Goal: Use online tool/utility: Utilize a website feature to perform a specific function

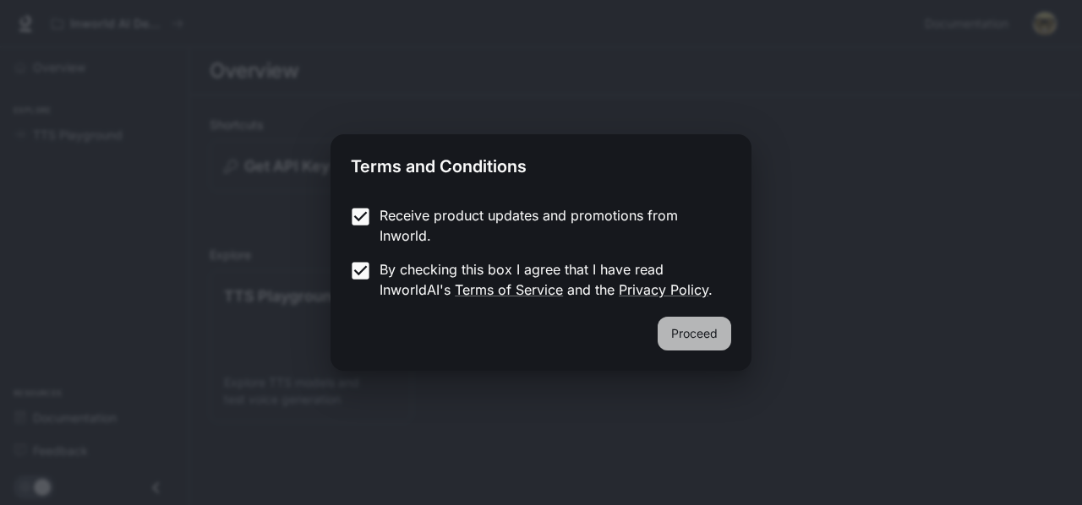
click at [720, 335] on button "Proceed" at bounding box center [695, 334] width 74 height 34
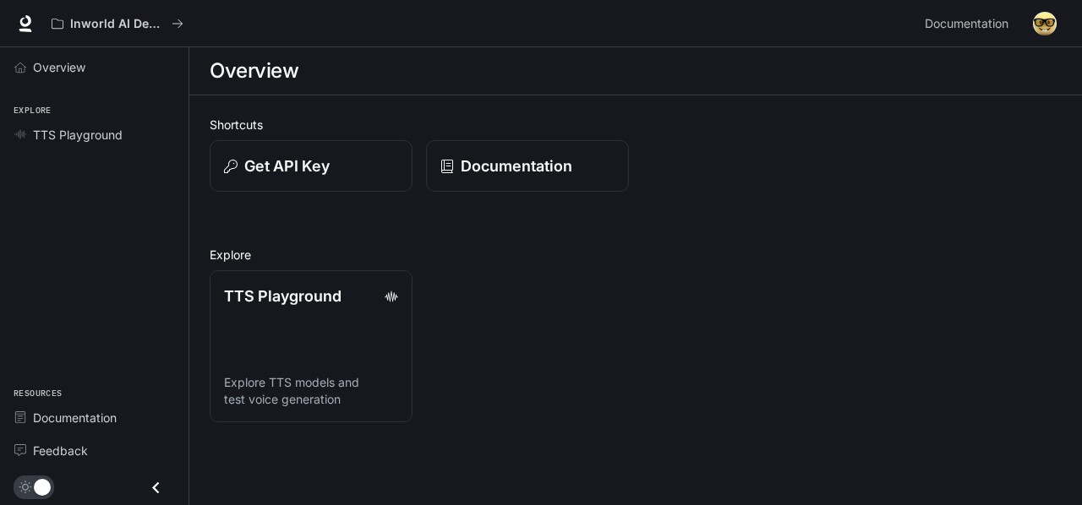
click at [196, 30] on div "Inworld AI Demos" at bounding box center [481, 24] width 874 height 34
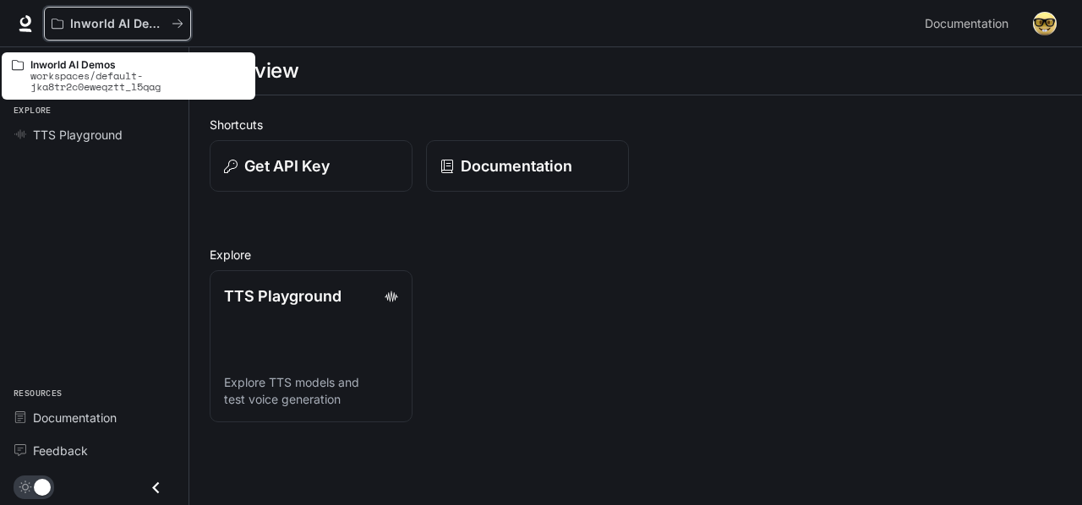
click at [174, 28] on icon "All workspaces" at bounding box center [178, 24] width 12 height 12
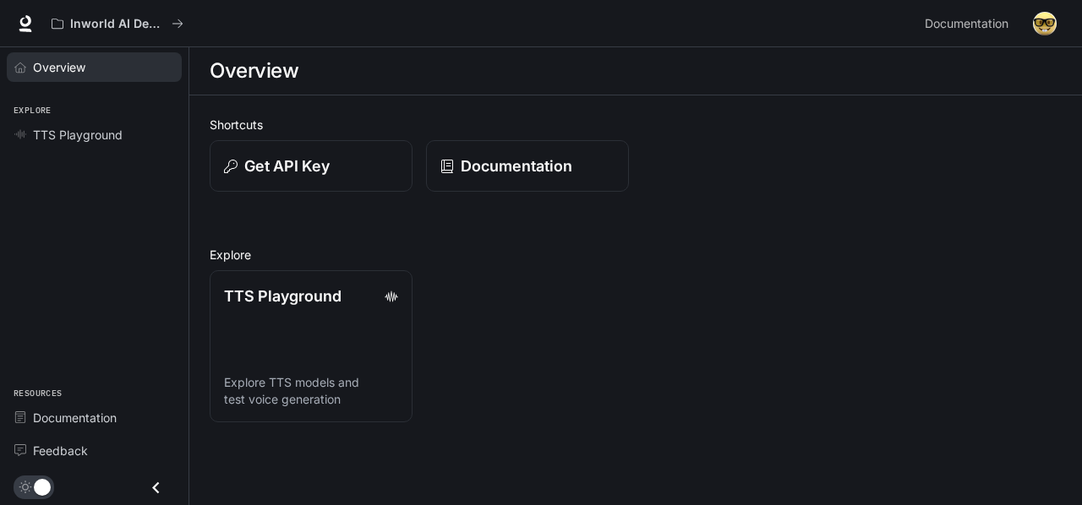
click at [88, 67] on div "Overview" at bounding box center [103, 67] width 141 height 18
click at [145, 134] on div "TTS Playground" at bounding box center [103, 135] width 141 height 18
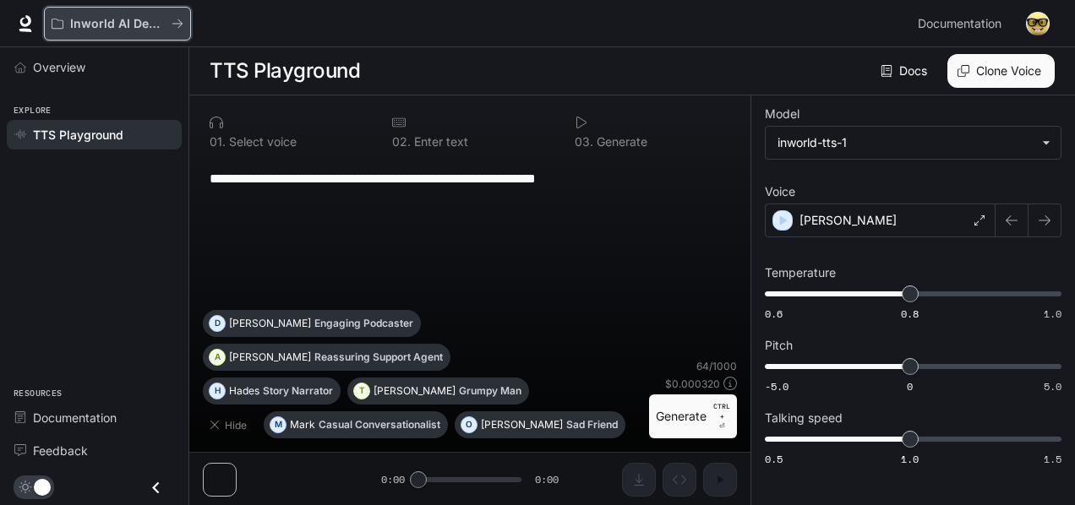
click at [132, 31] on button "Inworld AI Demos" at bounding box center [117, 24] width 147 height 34
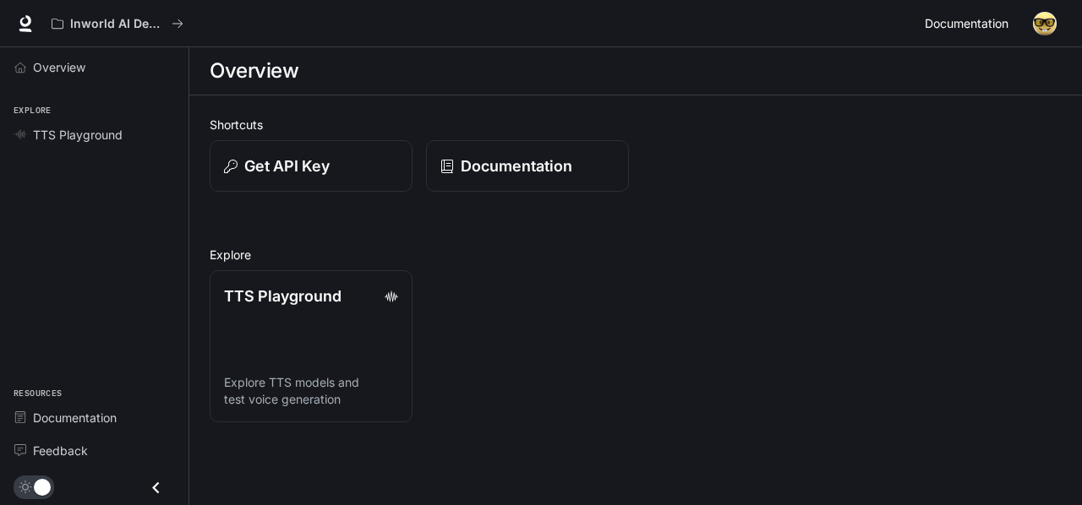
click at [975, 19] on span "Documentation" at bounding box center [967, 24] width 84 height 21
click at [75, 148] on link "TTS Playground" at bounding box center [94, 135] width 175 height 30
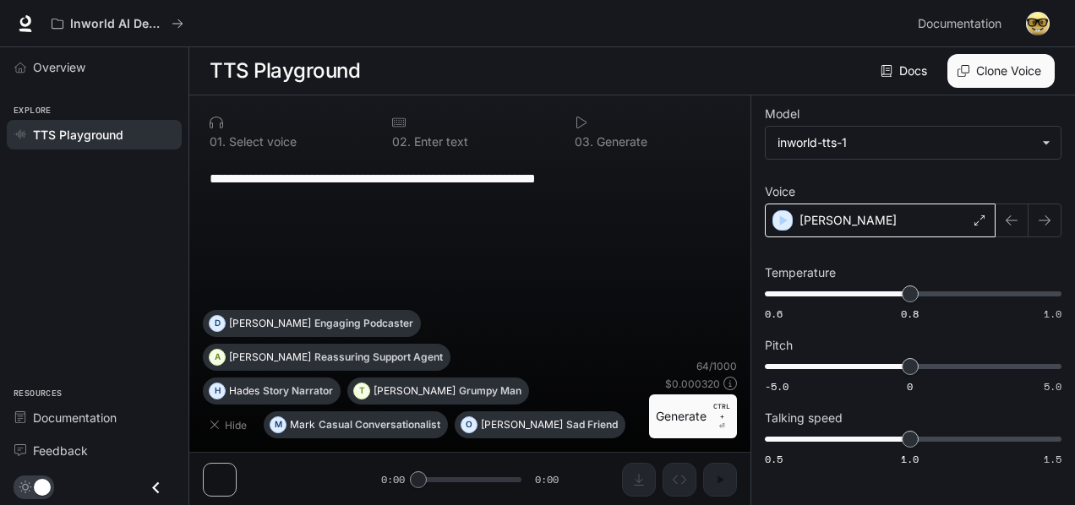
click at [840, 219] on div "Alex" at bounding box center [880, 221] width 231 height 34
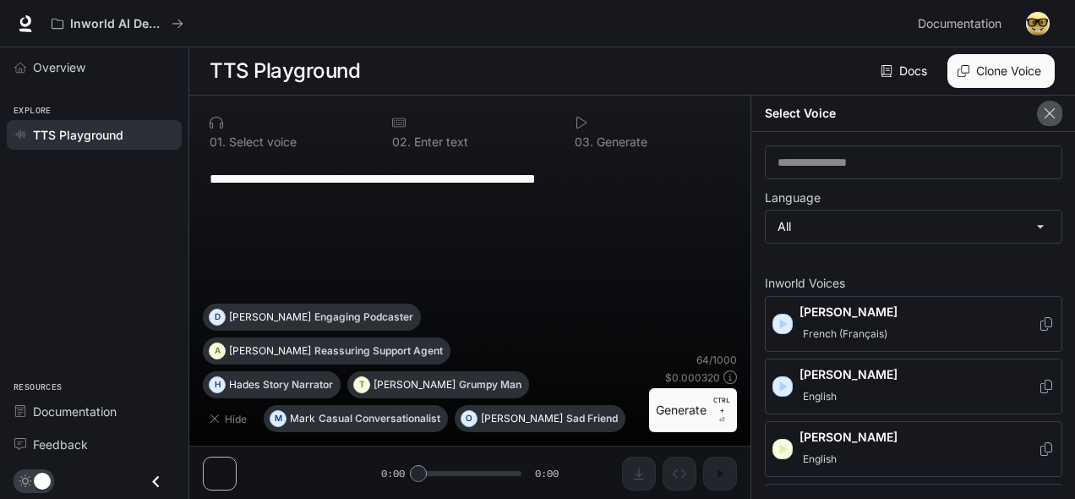
click at [1054, 106] on icon "button" at bounding box center [1049, 113] width 17 height 17
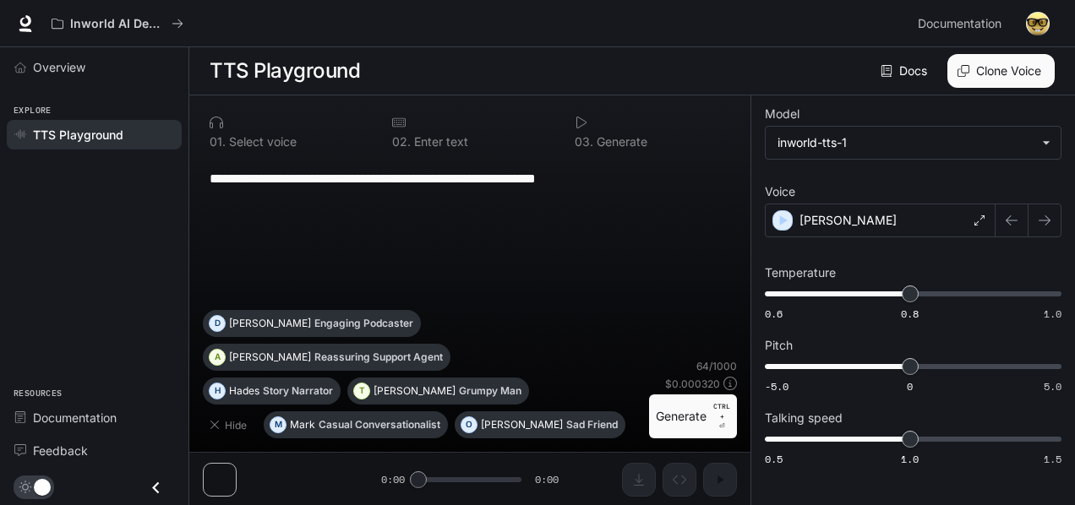
click at [703, 412] on button "Generate CTRL + ⏎" at bounding box center [693, 417] width 88 height 44
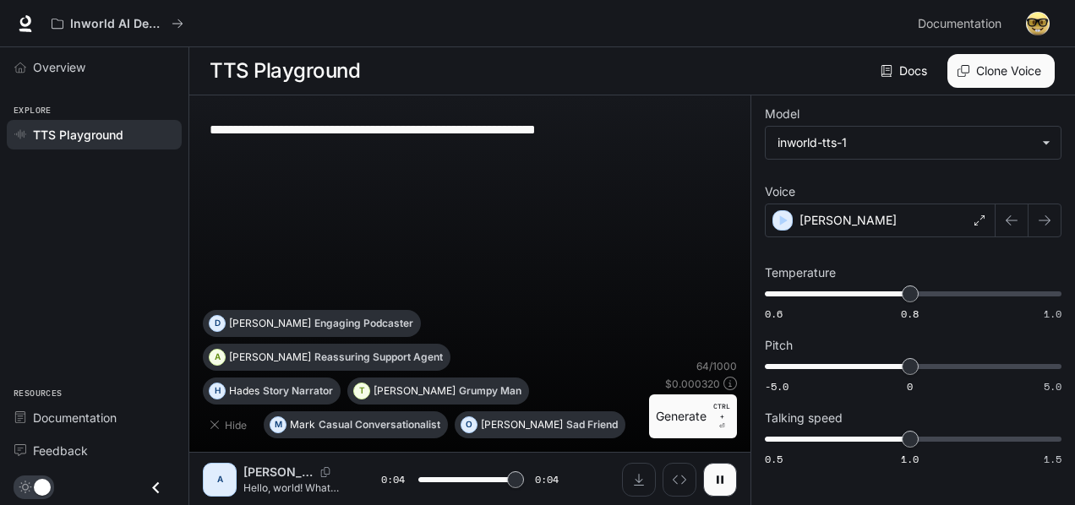
type input "*"
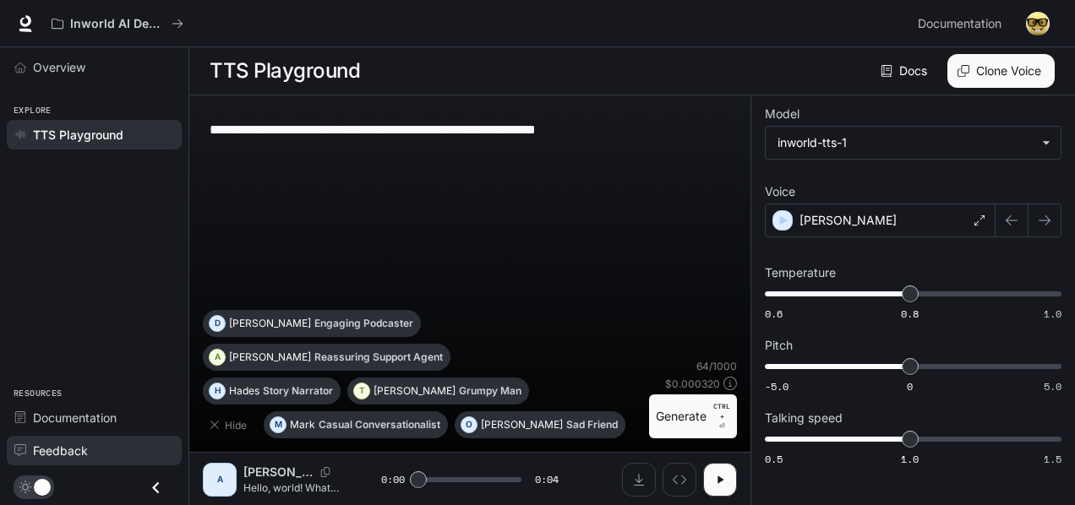
click at [117, 456] on div "Feedback" at bounding box center [103, 451] width 141 height 18
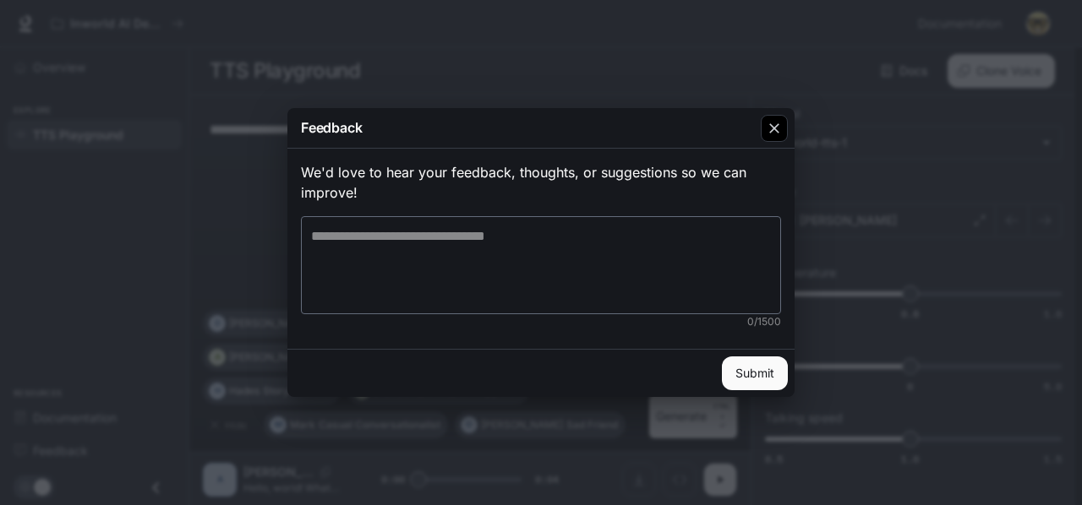
click at [776, 140] on div "button" at bounding box center [774, 128] width 27 height 27
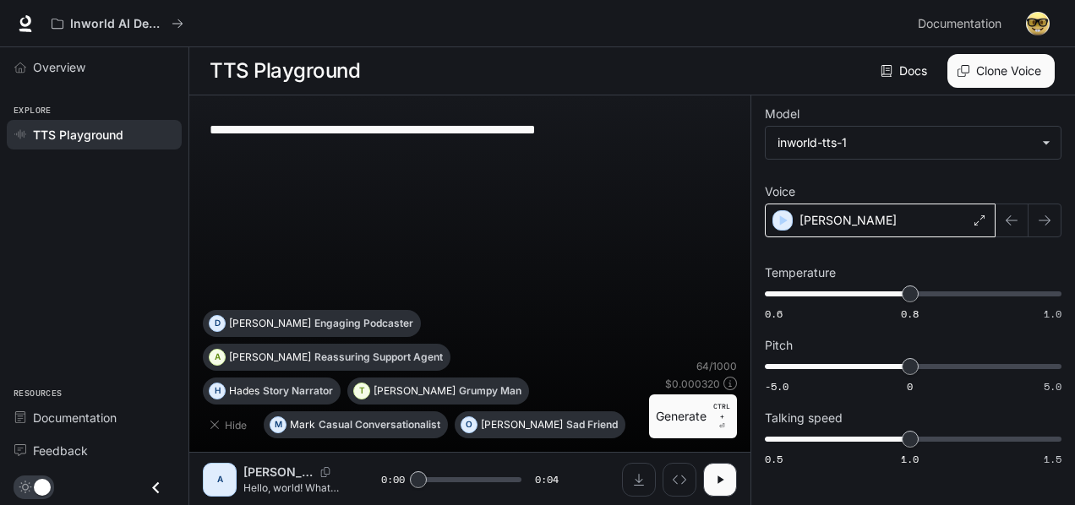
click at [830, 227] on div "Alex" at bounding box center [880, 221] width 231 height 34
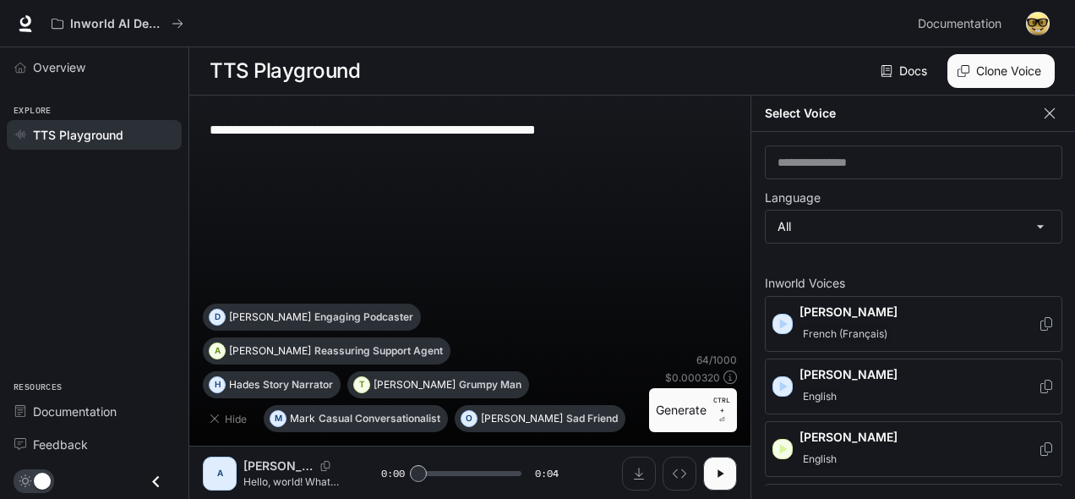
click at [1051, 112] on icon "button" at bounding box center [1049, 113] width 17 height 17
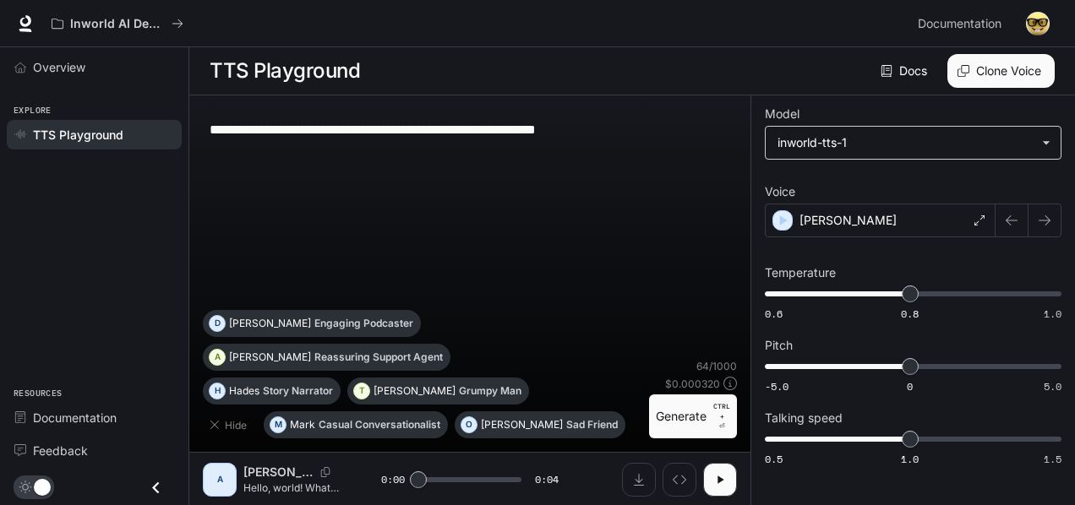
click at [990, 141] on body "**********" at bounding box center [537, 253] width 1075 height 506
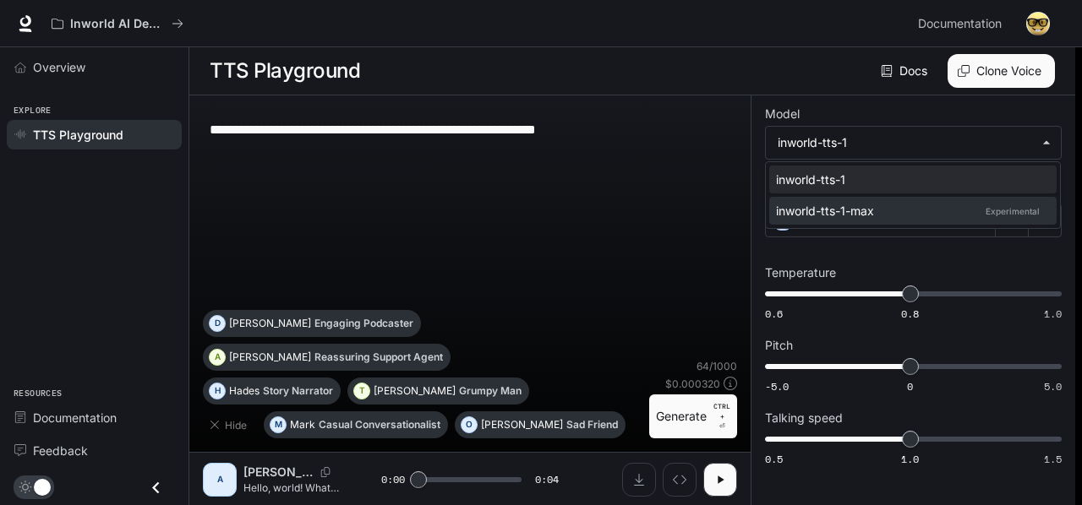
click at [991, 211] on p "Experimental" at bounding box center [1012, 211] width 61 height 15
type input "**********"
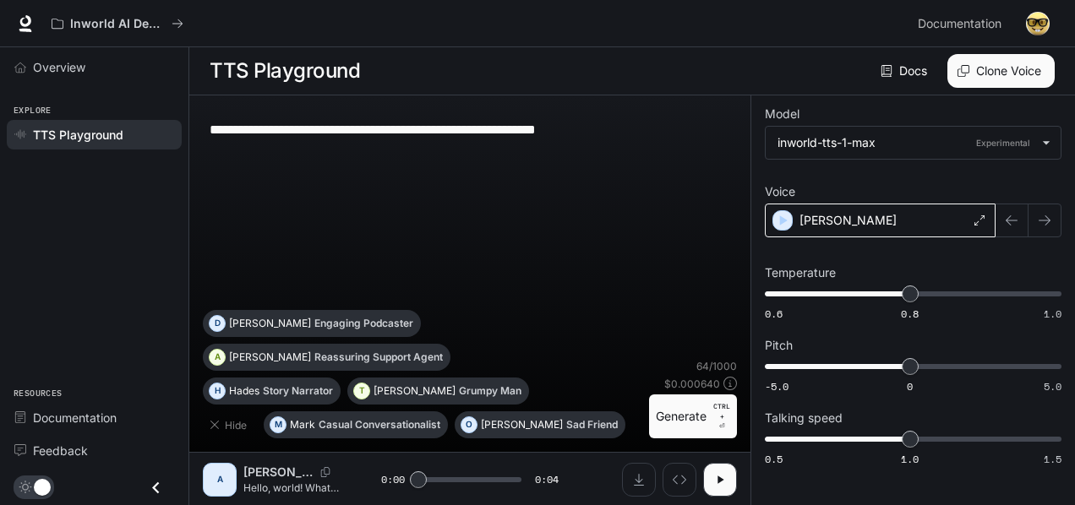
click at [925, 221] on div "Alex" at bounding box center [880, 221] width 231 height 34
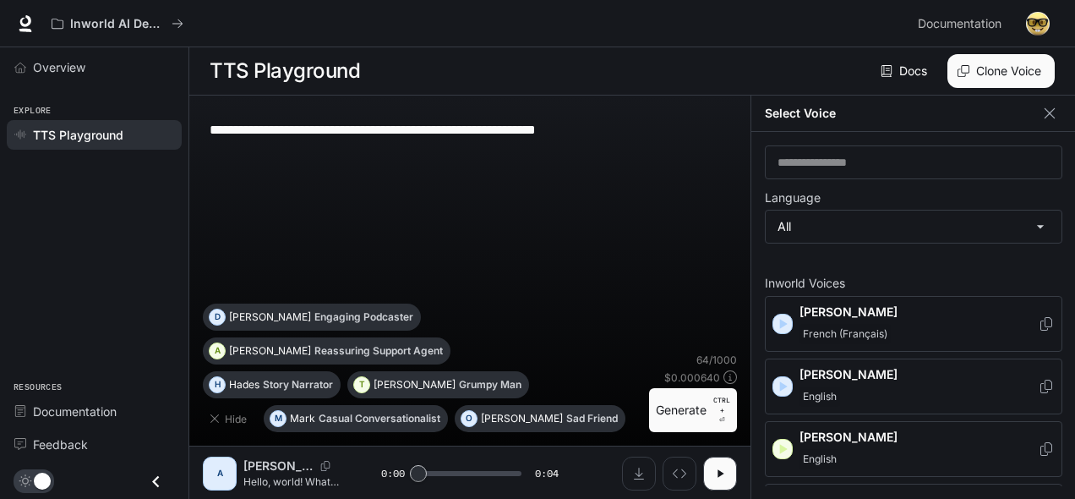
click at [783, 318] on icon "button" at bounding box center [782, 323] width 17 height 17
click at [782, 382] on icon "button" at bounding box center [784, 386] width 8 height 10
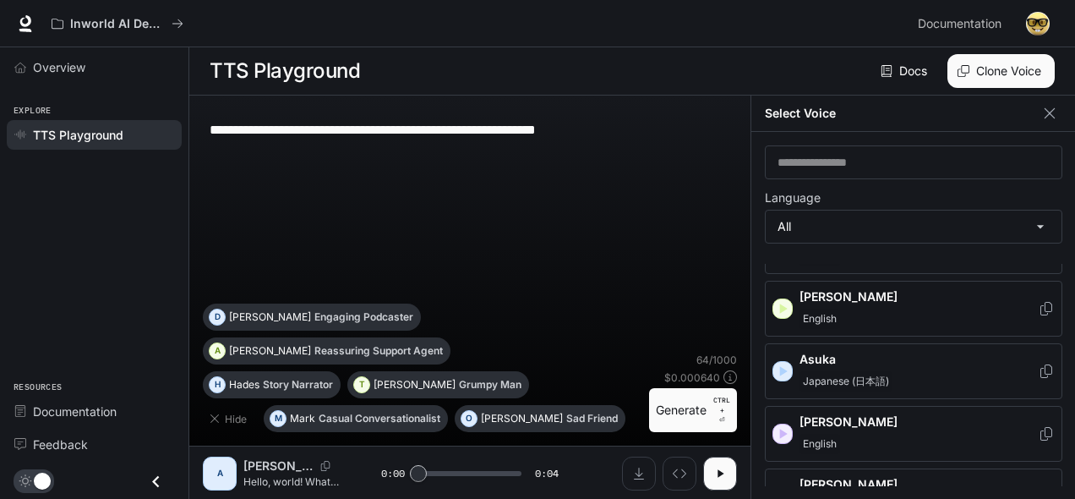
click at [783, 303] on icon "button" at bounding box center [784, 308] width 8 height 10
click at [788, 306] on icon "button" at bounding box center [782, 308] width 17 height 17
click at [784, 365] on icon "button" at bounding box center [782, 371] width 17 height 17
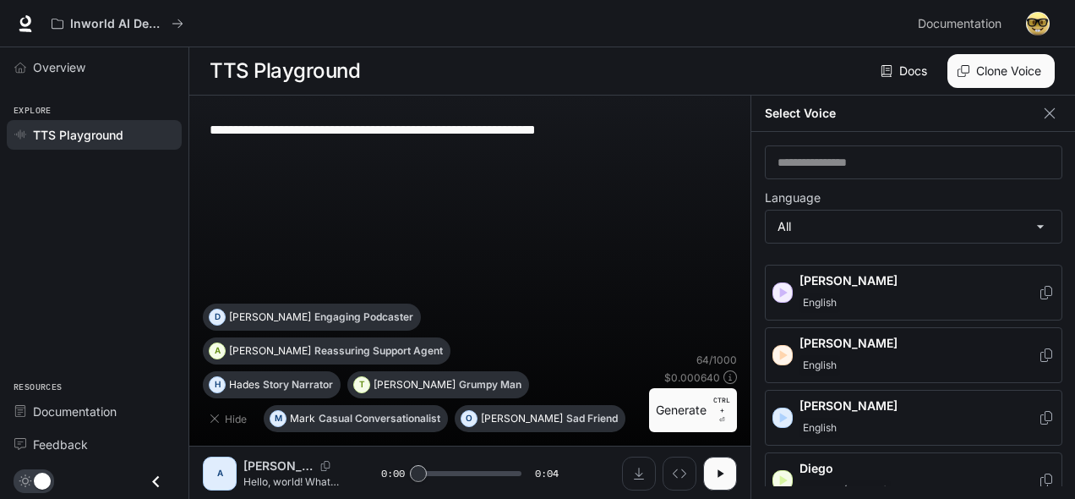
click at [795, 344] on div "Deborah English" at bounding box center [914, 355] width 298 height 56
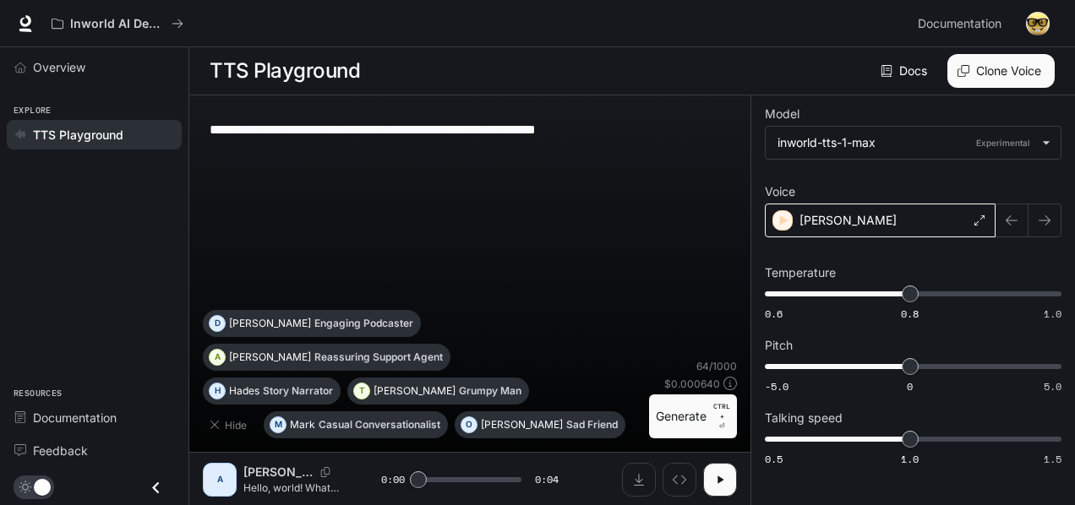
click at [821, 228] on div "Deborah" at bounding box center [880, 221] width 231 height 34
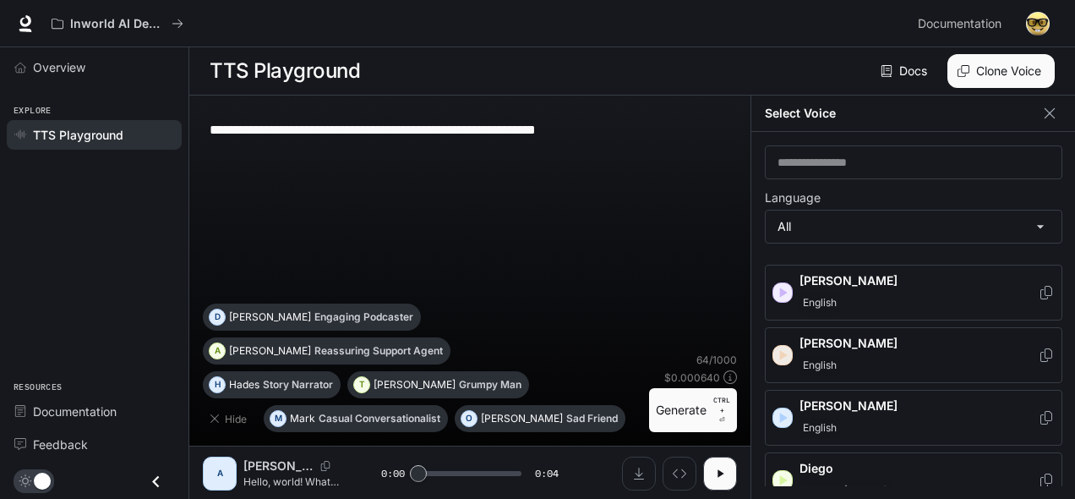
click at [781, 351] on icon "button" at bounding box center [784, 355] width 8 height 10
click at [781, 350] on icon "button" at bounding box center [784, 355] width 8 height 10
click at [873, 342] on p "Deborah" at bounding box center [919, 343] width 238 height 17
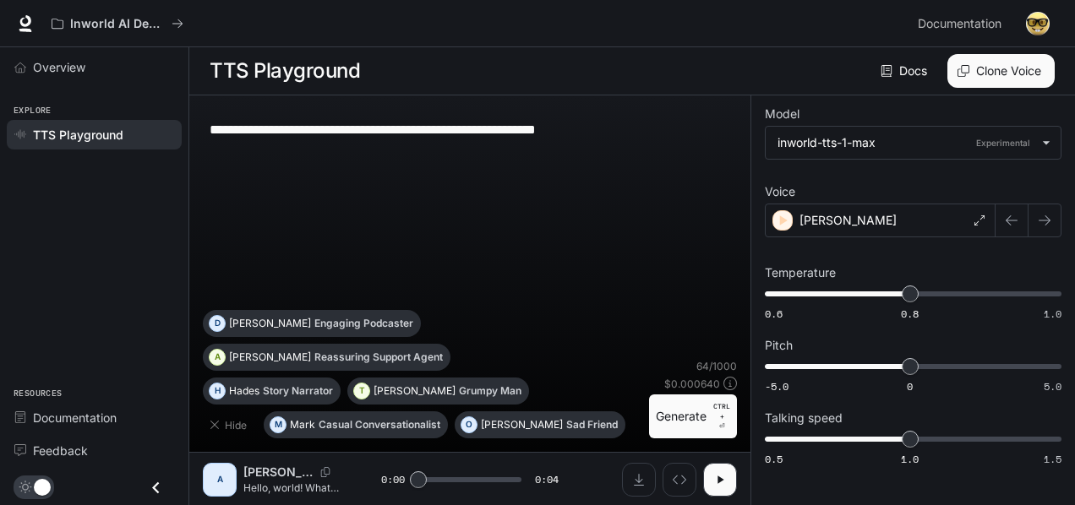
click at [1048, 18] on button "button" at bounding box center [1038, 24] width 34 height 34
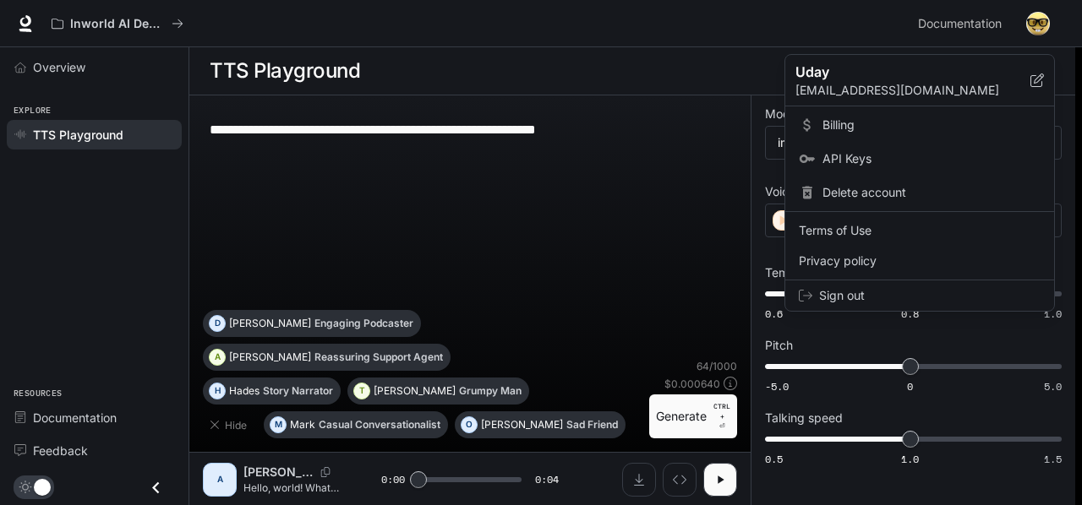
click at [633, 35] on div at bounding box center [541, 252] width 1082 height 505
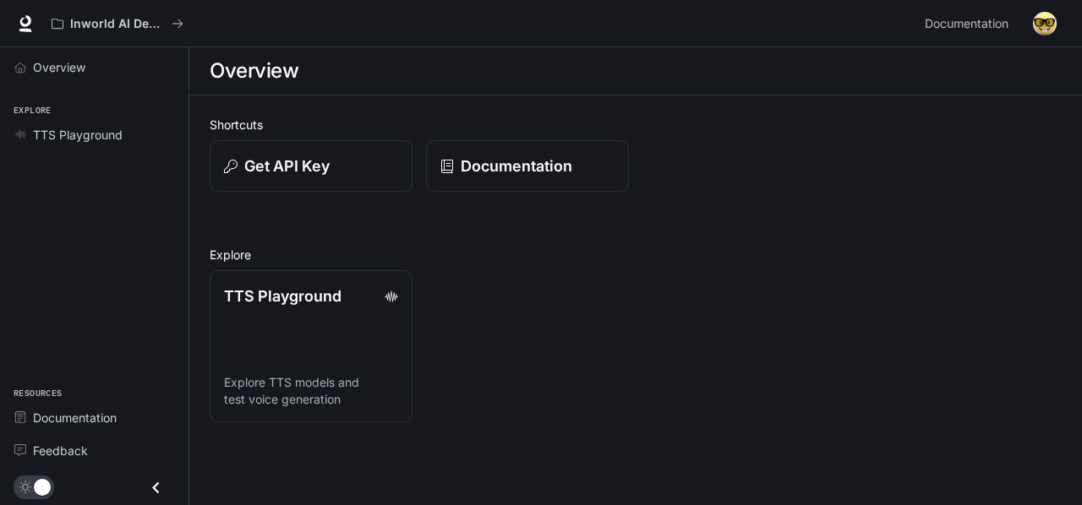
click at [0, 183] on div "Overview Explore TTS Playground Resources Documentation Feedback" at bounding box center [94, 276] width 188 height 458
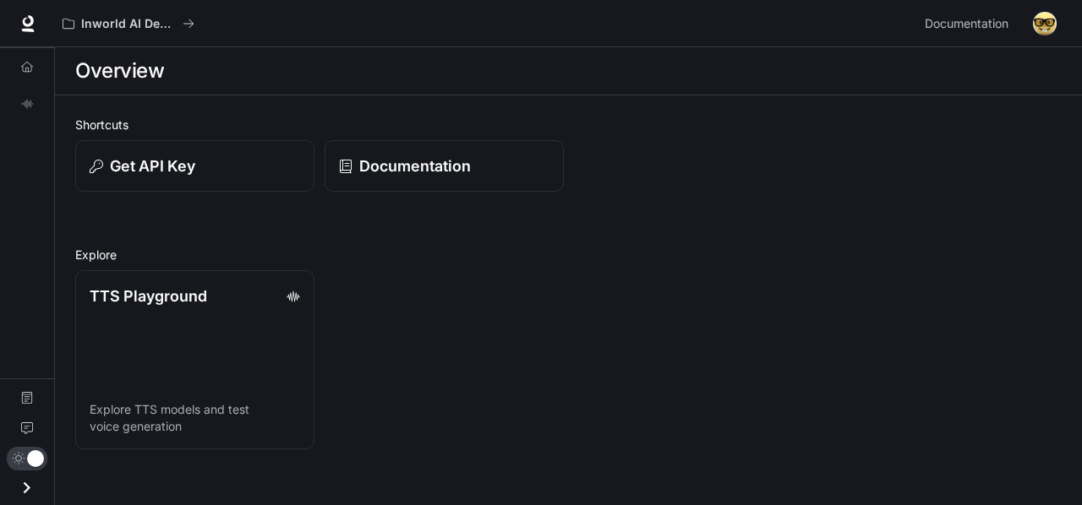
click at [0, 183] on div "Overview TTS Playground Documentation Feedback" at bounding box center [27, 276] width 54 height 458
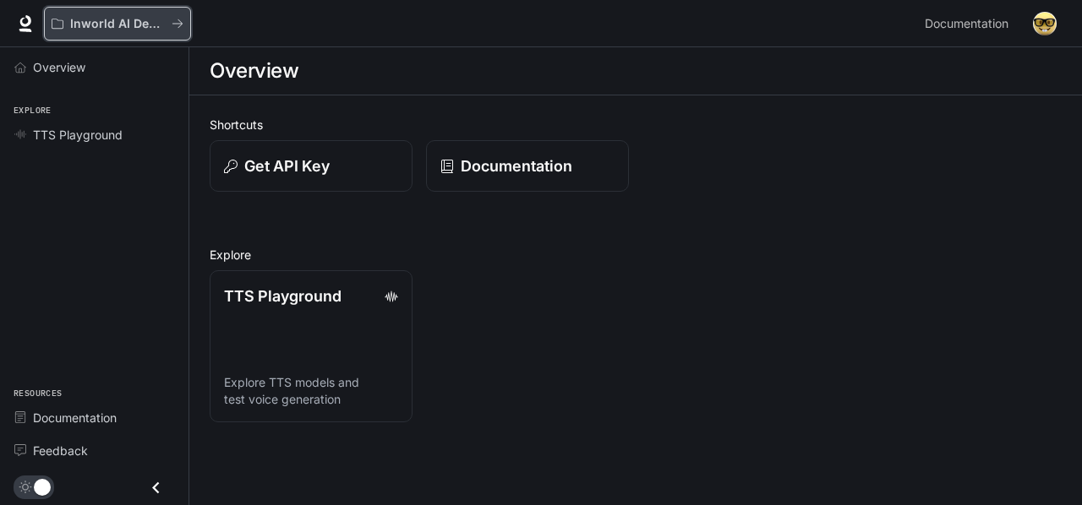
click at [95, 33] on button "Inworld AI Demos" at bounding box center [117, 24] width 147 height 34
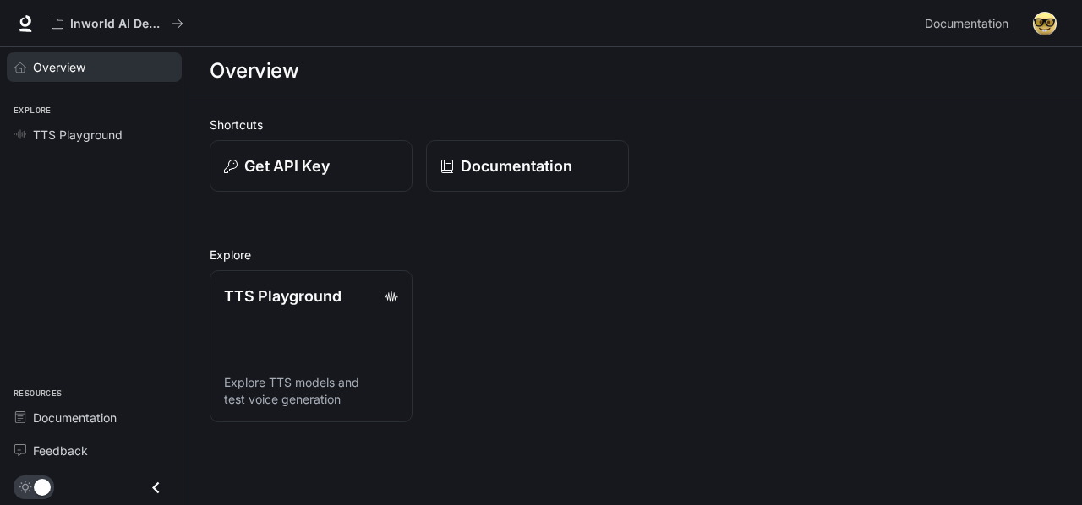
click at [112, 69] on div "Overview" at bounding box center [103, 67] width 141 height 18
click at [306, 313] on link "TTS Playground Explore TTS models and test voice generation" at bounding box center [311, 347] width 205 height 154
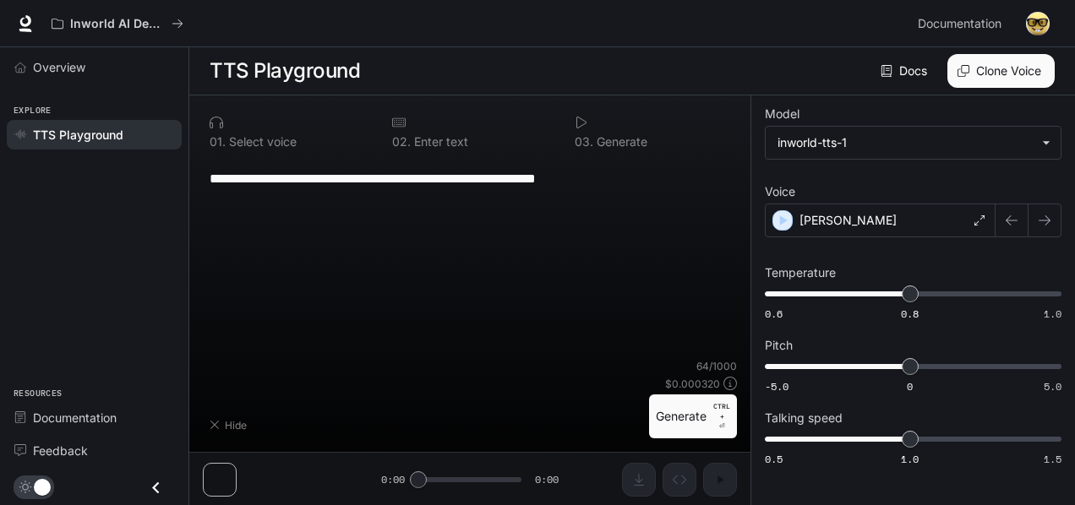
type input "**********"
